Goal: Transaction & Acquisition: Purchase product/service

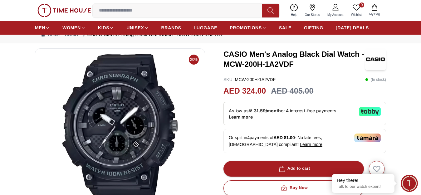
scroll to position [31, 0]
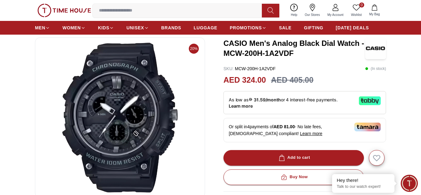
click at [370, 105] on icon at bounding box center [370, 100] width 22 height 9
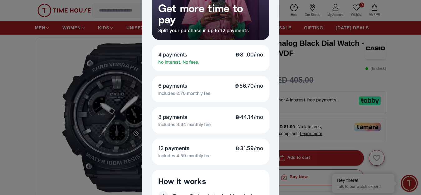
scroll to position [125, 0]
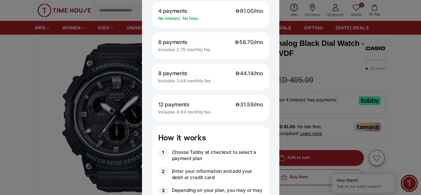
click at [88, 151] on div at bounding box center [210, 97] width 421 height 195
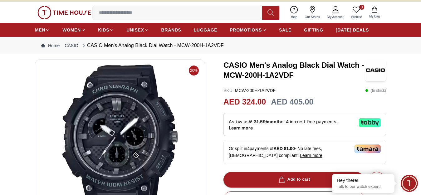
scroll to position [0, 0]
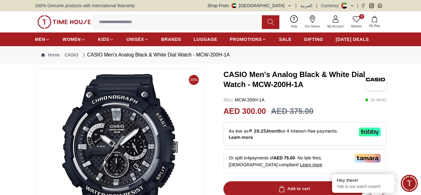
click at [358, 138] on div "As low as 29.25/month or 4 interest-free payments. Learn more" at bounding box center [305, 133] width 163 height 23
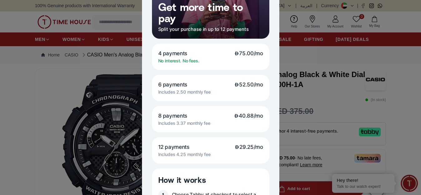
scroll to position [94, 0]
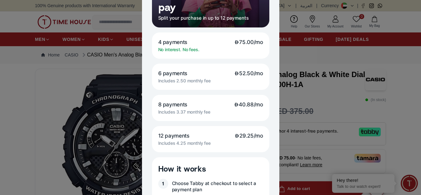
click at [235, 136] on icon at bounding box center [237, 135] width 5 height 5
click at [225, 139] on div "12 payments 29.25/mo Includes 4.25 monthly fee" at bounding box center [210, 139] width 117 height 26
click at [240, 132] on span "29.25/mo" at bounding box center [249, 135] width 28 height 7
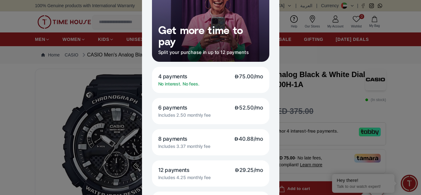
scroll to position [31, 0]
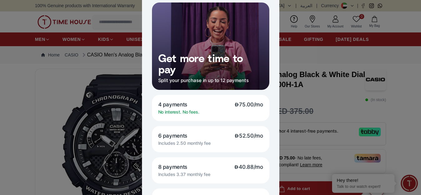
click at [402, 83] on div at bounding box center [210, 97] width 421 height 195
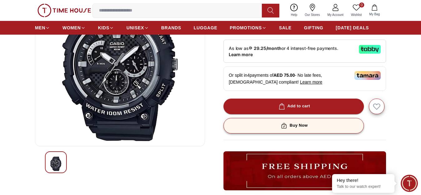
scroll to position [94, 0]
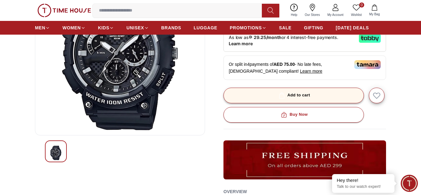
click at [301, 99] on div "Add to cart" at bounding box center [294, 95] width 33 height 7
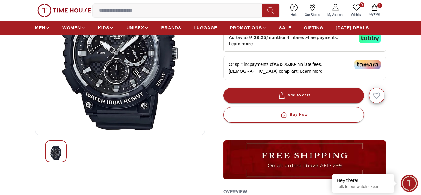
click at [318, 101] on button "Add to cart" at bounding box center [294, 96] width 140 height 16
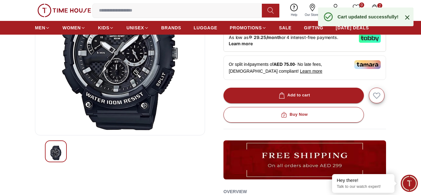
click at [406, 17] on icon at bounding box center [407, 17] width 4 height 4
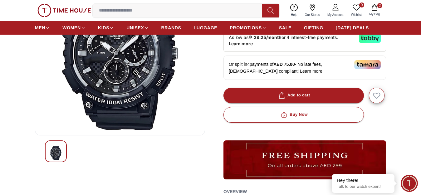
click at [377, 6] on icon "button" at bounding box center [374, 7] width 6 height 6
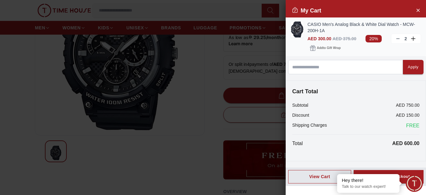
click at [400, 38] on icon at bounding box center [398, 38] width 5 height 5
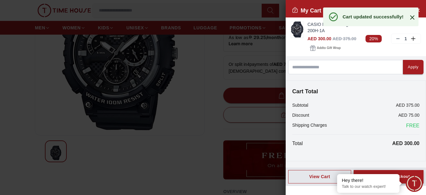
click at [410, 174] on div "Proceed to Checkout" at bounding box center [388, 176] width 43 height 7
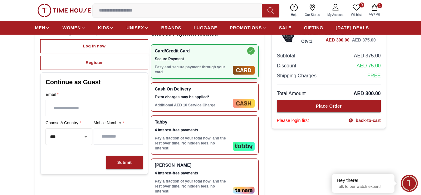
scroll to position [125, 0]
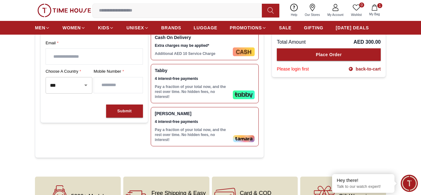
click at [208, 78] on div "Tabby 4 interest-free payments Pay a fraction of your total now, and the rest o…" at bounding box center [193, 83] width 76 height 31
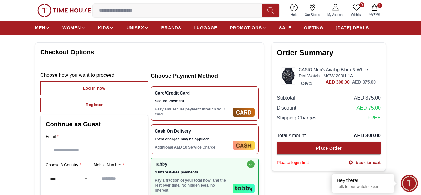
scroll to position [94, 0]
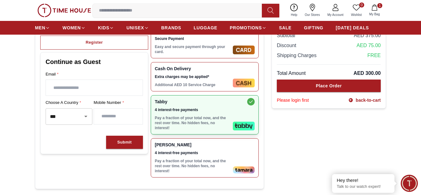
click at [84, 85] on input "text" at bounding box center [94, 88] width 97 height 16
type input "**********"
click at [123, 118] on input "number" at bounding box center [118, 117] width 49 height 16
type input "*********"
click at [120, 143] on button "Submit" at bounding box center [124, 142] width 37 height 13
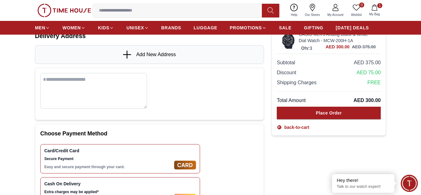
scroll to position [62, 0]
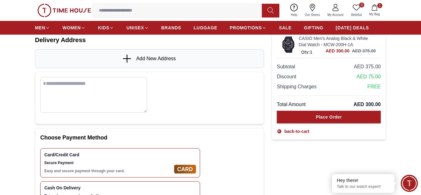
click at [147, 62] on span "Add New Address" at bounding box center [156, 58] width 40 height 7
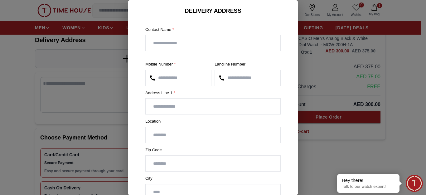
click at [170, 108] on input "text" at bounding box center [213, 107] width 135 height 16
type input "*"
click at [194, 40] on input "text" at bounding box center [213, 43] width 135 height 16
type input "**********"
click at [174, 111] on input "text" at bounding box center [213, 107] width 135 height 16
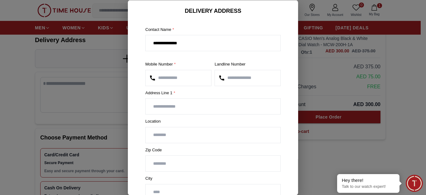
click at [102, 33] on div at bounding box center [213, 97] width 426 height 195
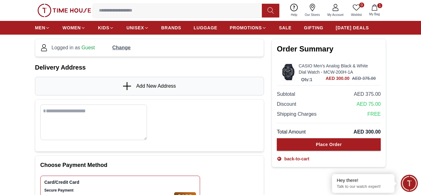
scroll to position [0, 0]
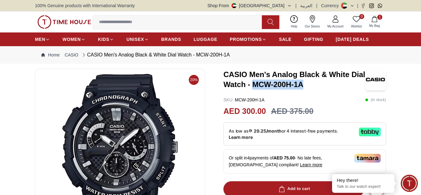
drag, startPoint x: 254, startPoint y: 89, endPoint x: 309, endPoint y: 89, distance: 54.9
click at [309, 89] on h3 "CASIO Men's Analog Black & White Dial Watch - MCW-200H-1A" at bounding box center [295, 80] width 142 height 20
copy h3 "MCW-200H-1A"
